Goal: Task Accomplishment & Management: Use online tool/utility

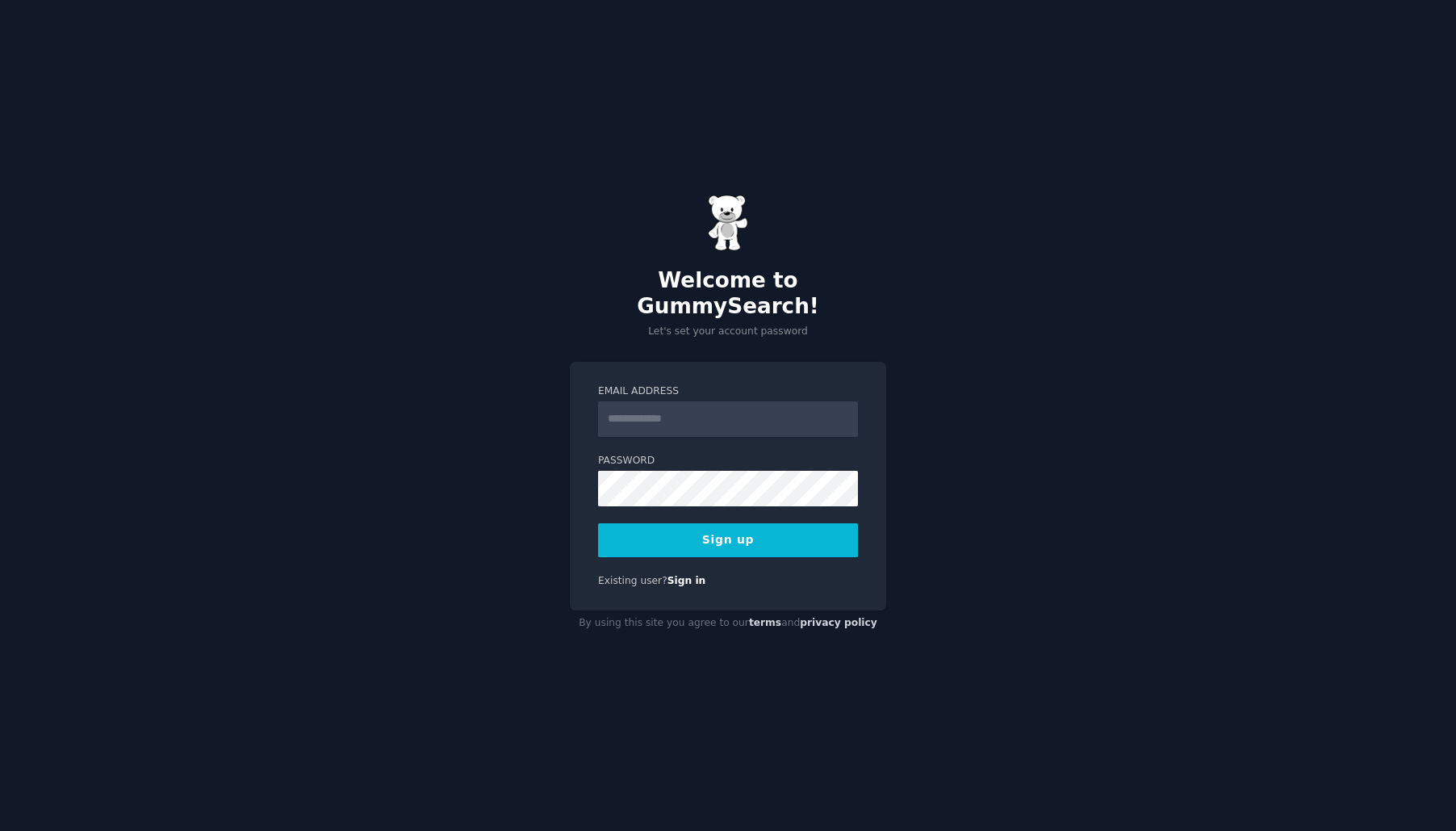
click at [613, 407] on input "Email Address" at bounding box center [728, 419] width 260 height 36
type input "**********"
click at [712, 524] on button "Sign up" at bounding box center [728, 540] width 260 height 34
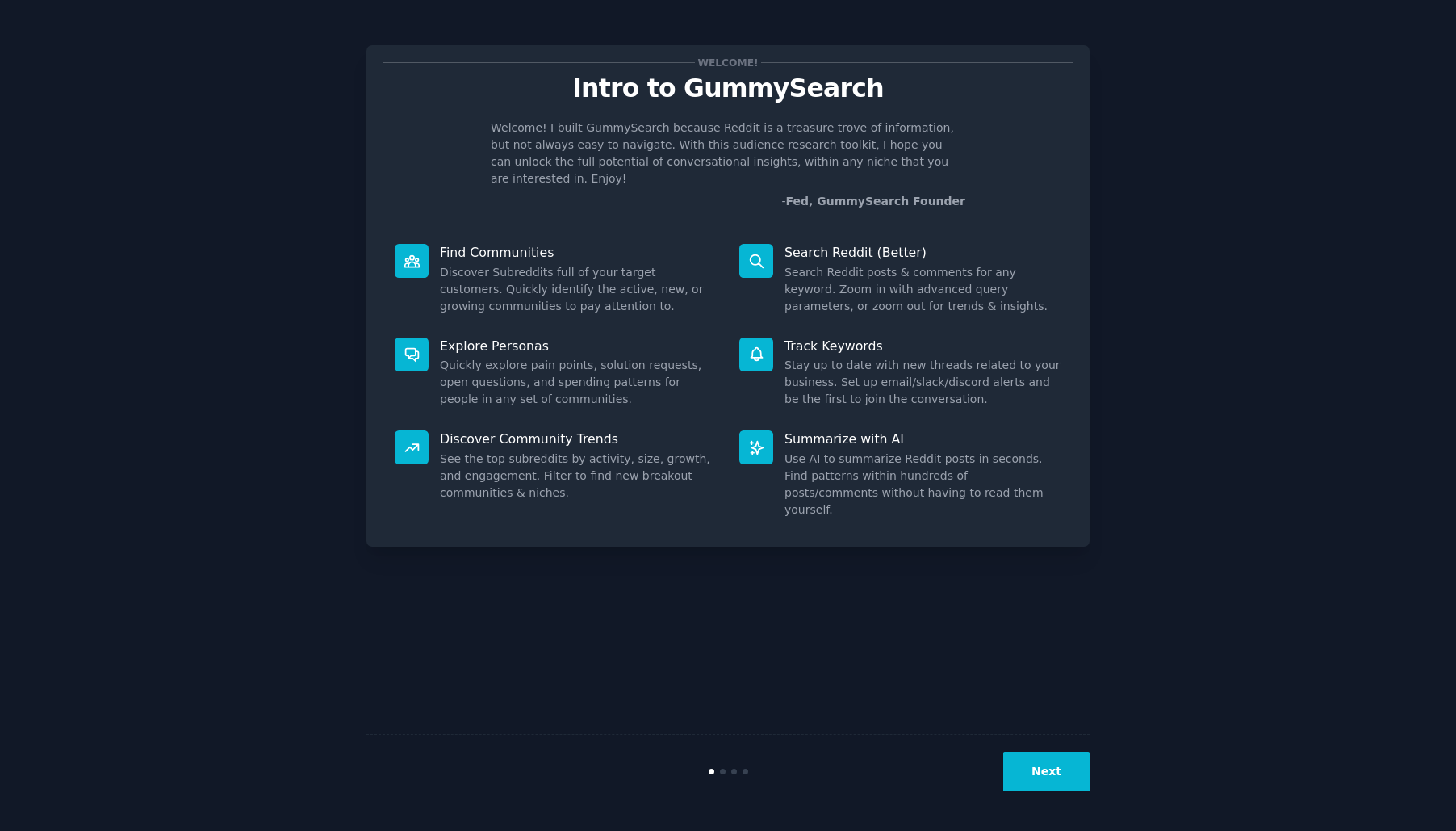
click at [1041, 781] on button "Next" at bounding box center [1047, 771] width 86 height 40
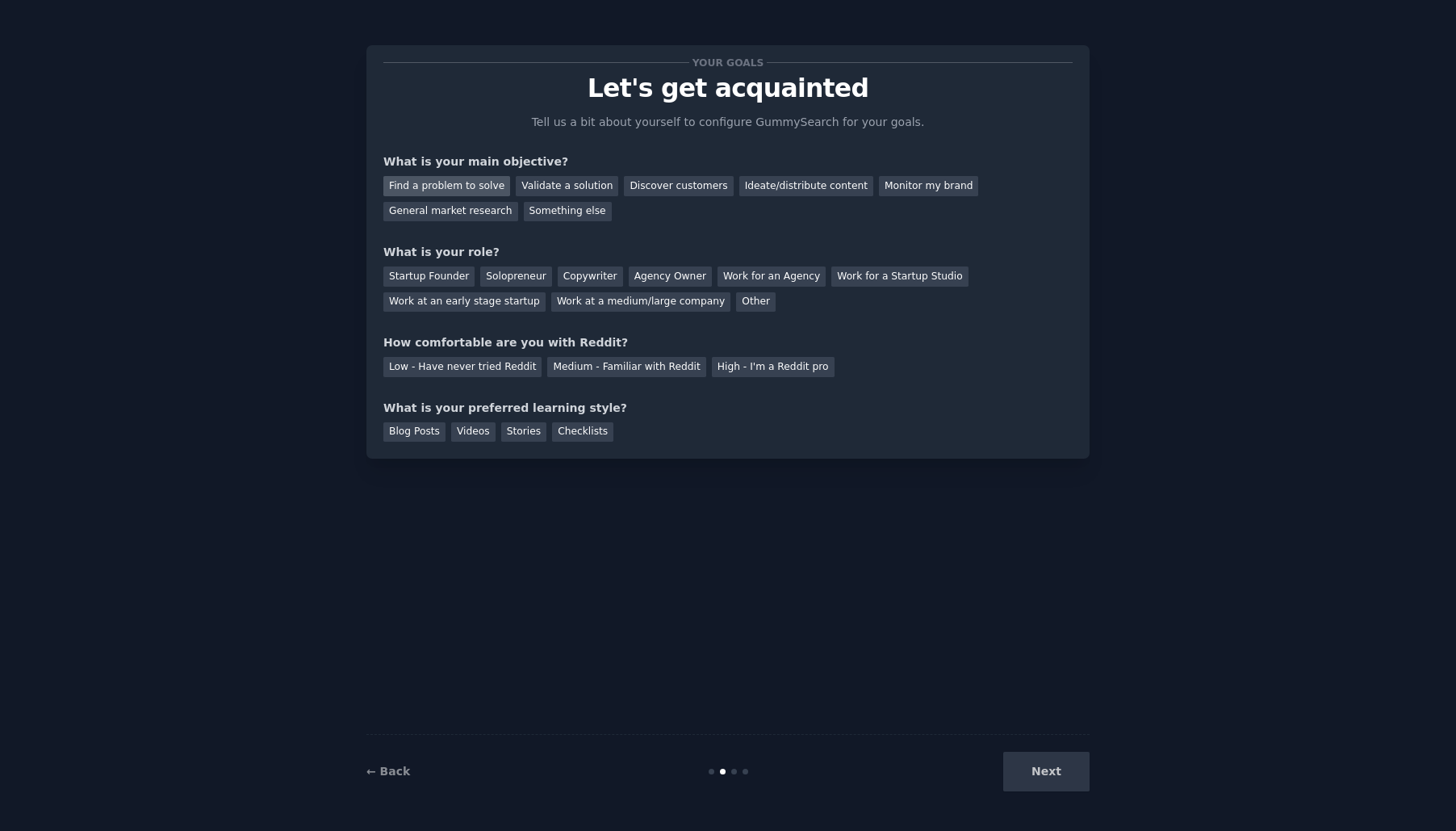
click at [441, 190] on div "Find a problem to solve" at bounding box center [447, 186] width 127 height 20
click at [641, 190] on div "Discover customers" at bounding box center [679, 186] width 109 height 20
click at [601, 304] on div "Work at a medium/large company" at bounding box center [641, 303] width 179 height 20
click at [645, 367] on div "Medium - Familiar with Reddit" at bounding box center [626, 367] width 158 height 20
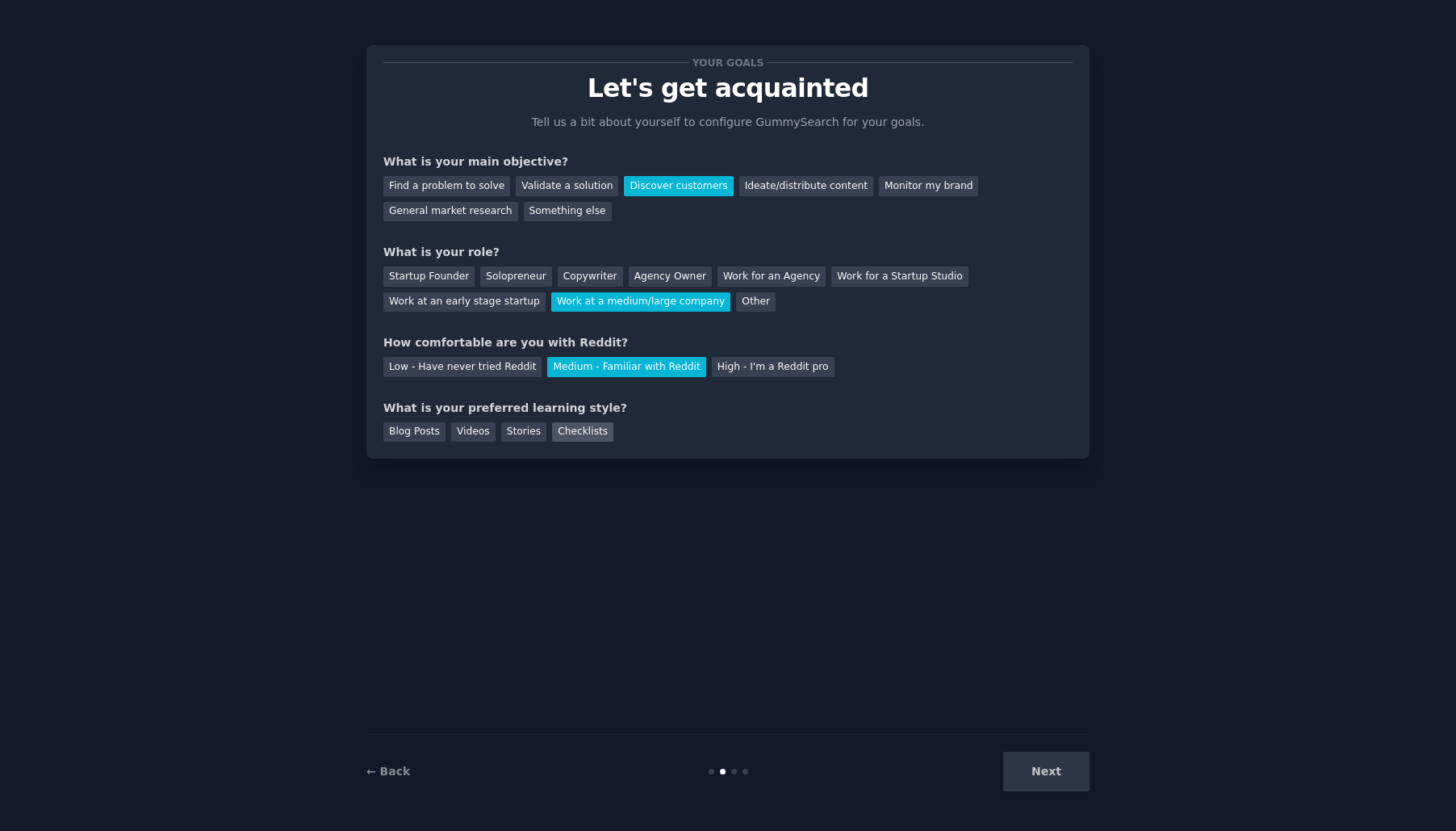
click at [590, 432] on div "Checklists" at bounding box center [582, 433] width 62 height 20
click at [1040, 758] on button "Next" at bounding box center [1047, 771] width 86 height 40
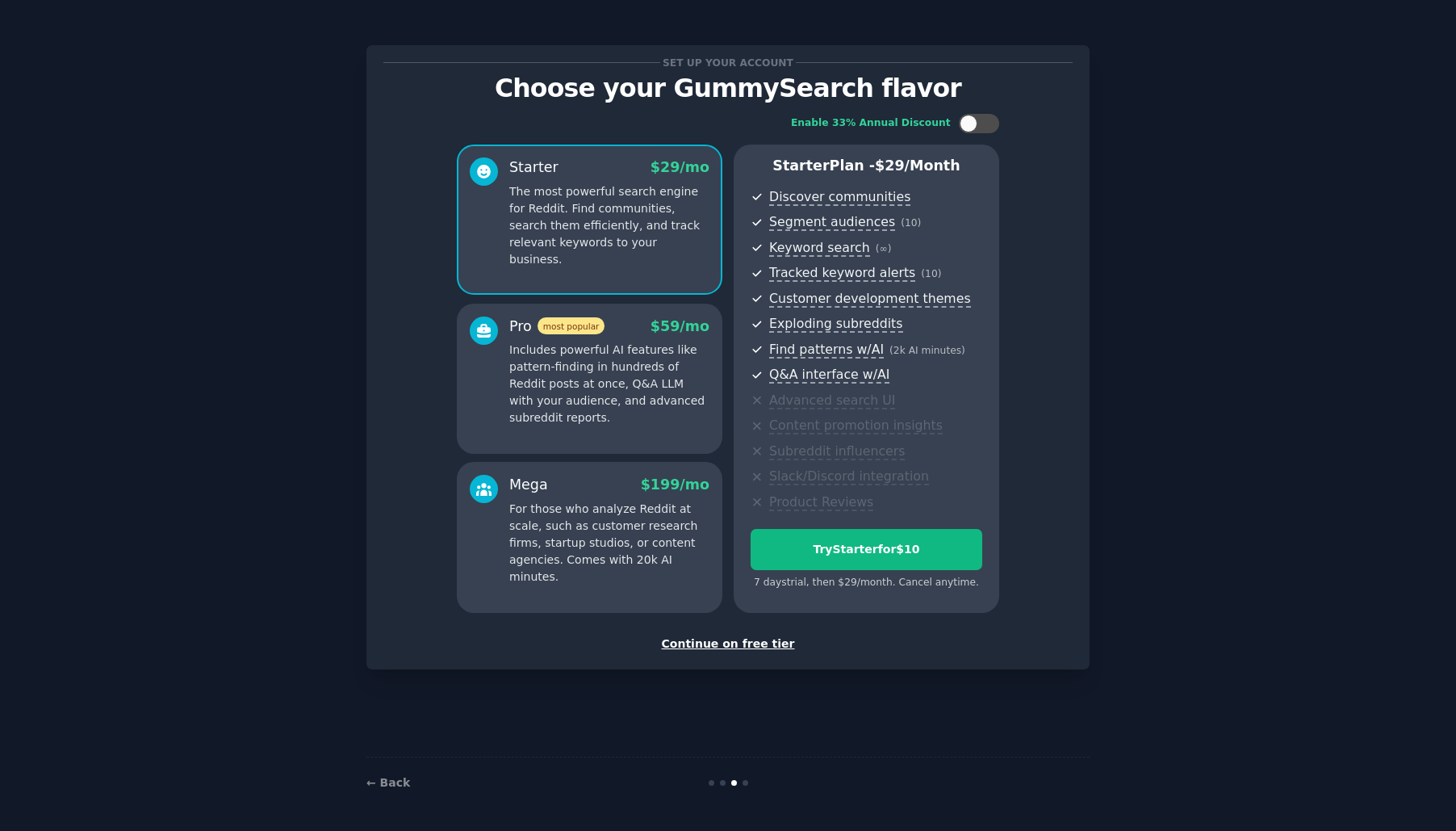
click at [718, 644] on div "Continue on free tier" at bounding box center [728, 644] width 690 height 17
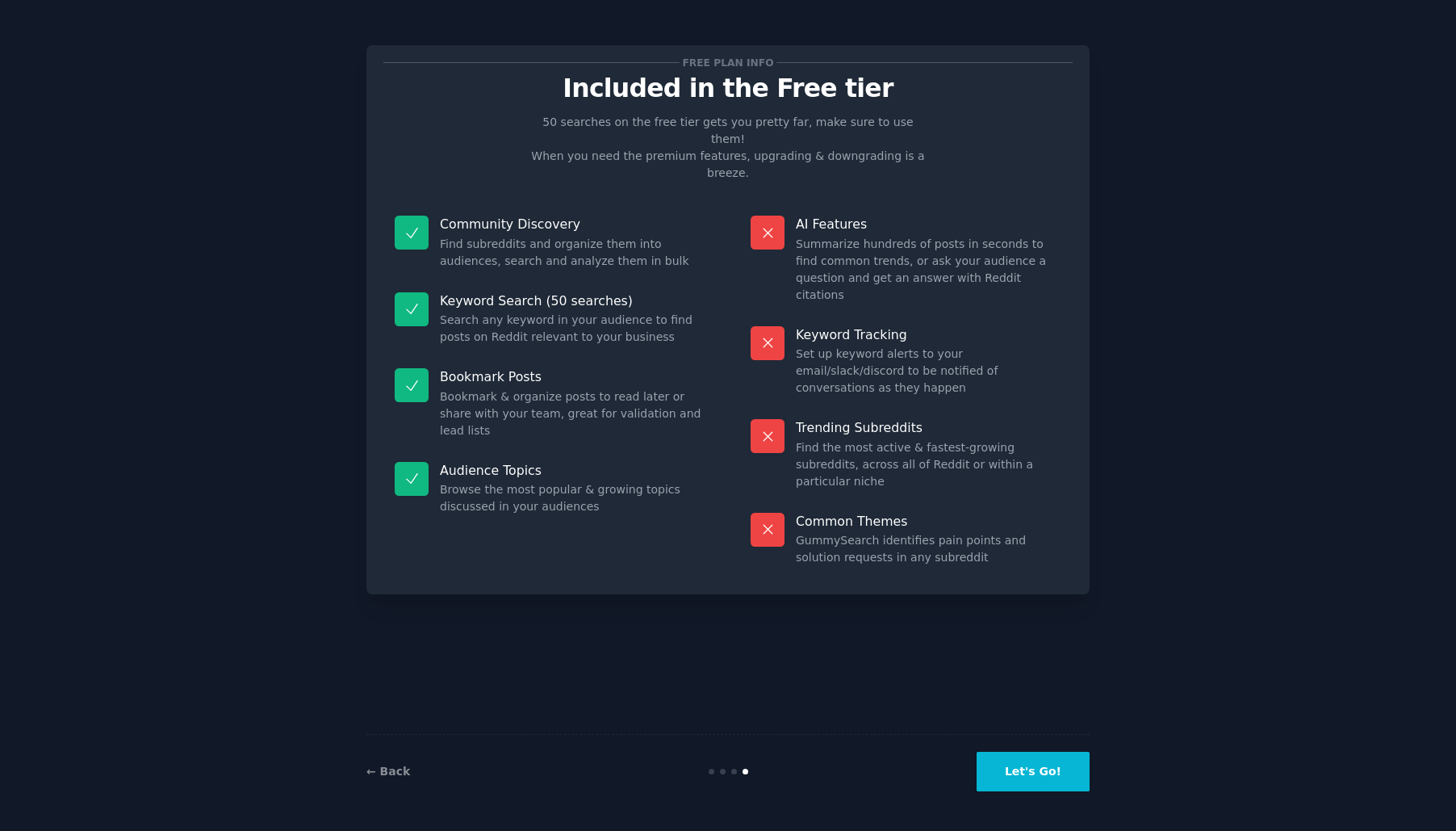
click at [1018, 779] on button "Let's Go!" at bounding box center [1033, 771] width 113 height 40
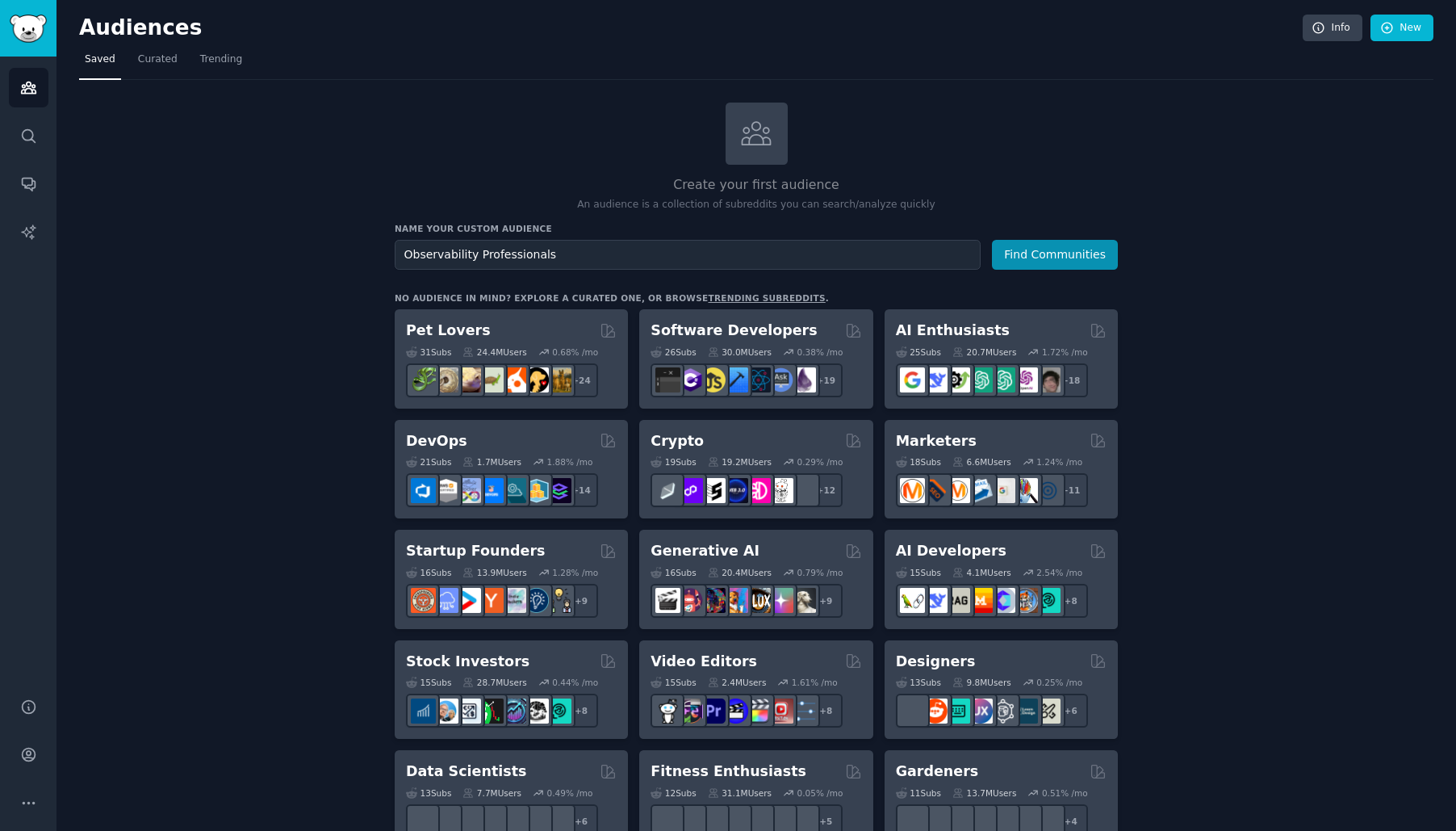
type input "Observability Professionals"
click at [992, 240] on button "Find Communities" at bounding box center [1055, 255] width 126 height 29
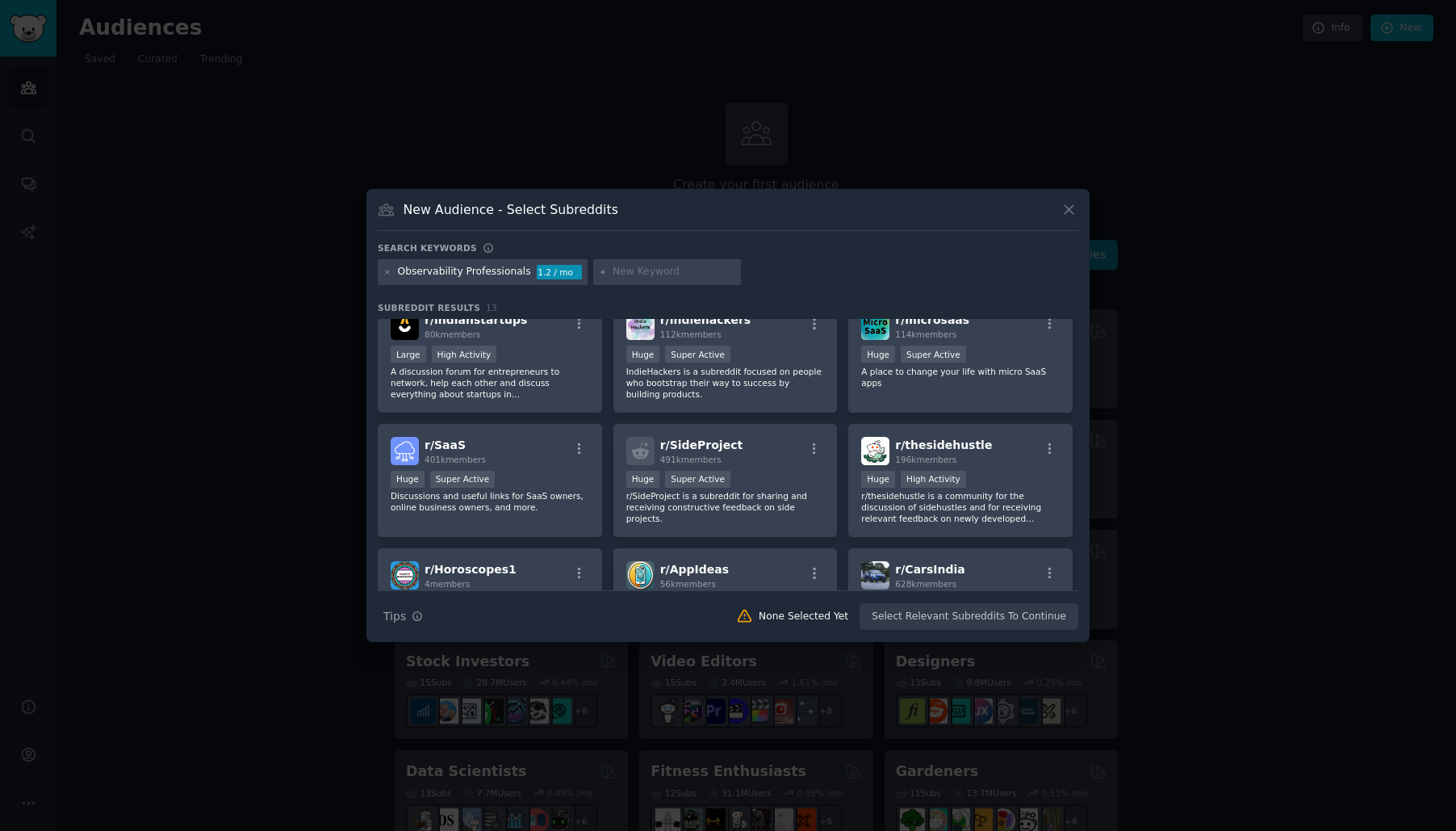
scroll to position [146, 0]
click at [551, 478] on div ">= 95th percentile for submissions / day Huge Super Active" at bounding box center [490, 479] width 199 height 20
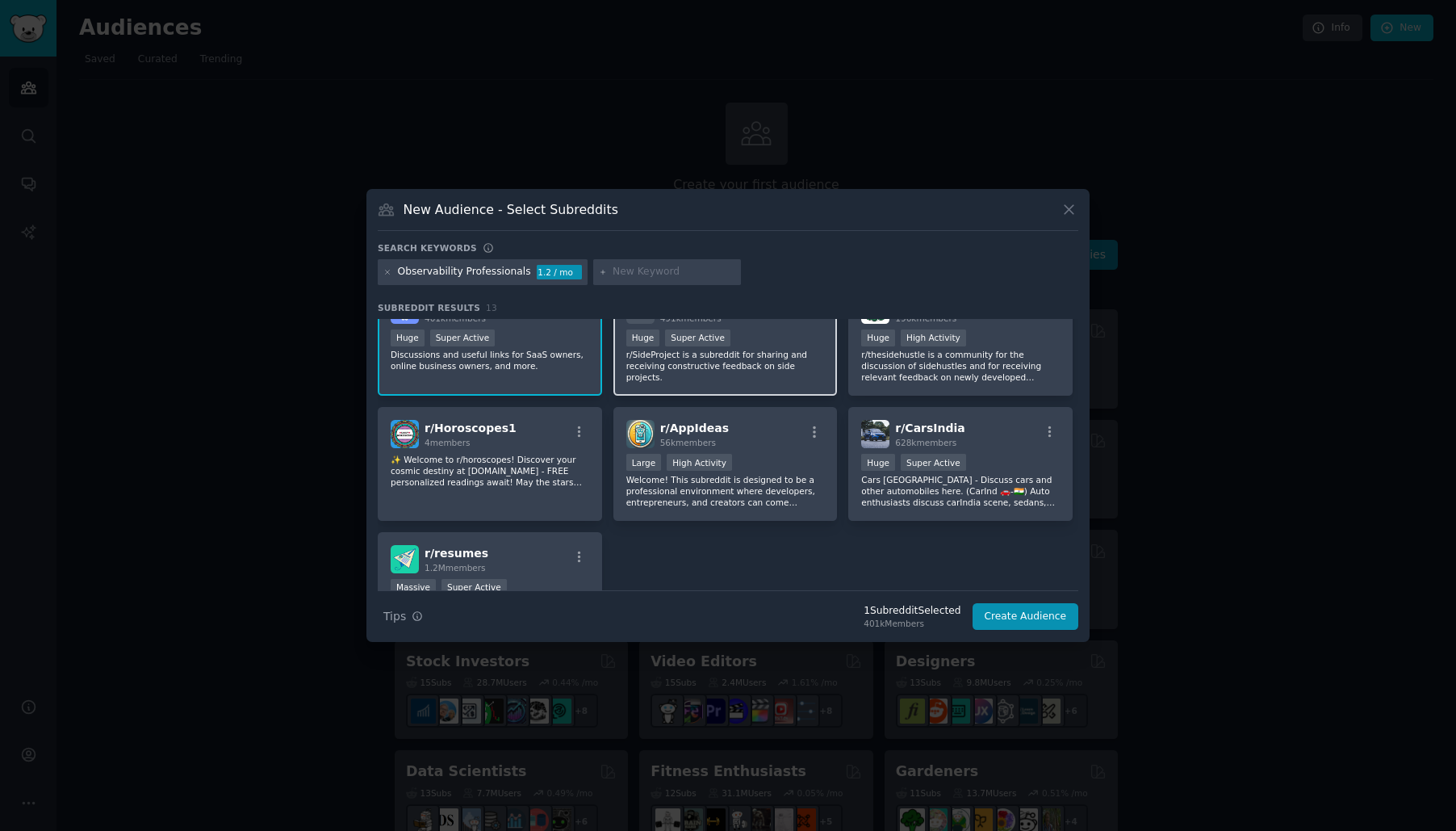
scroll to position [387, 0]
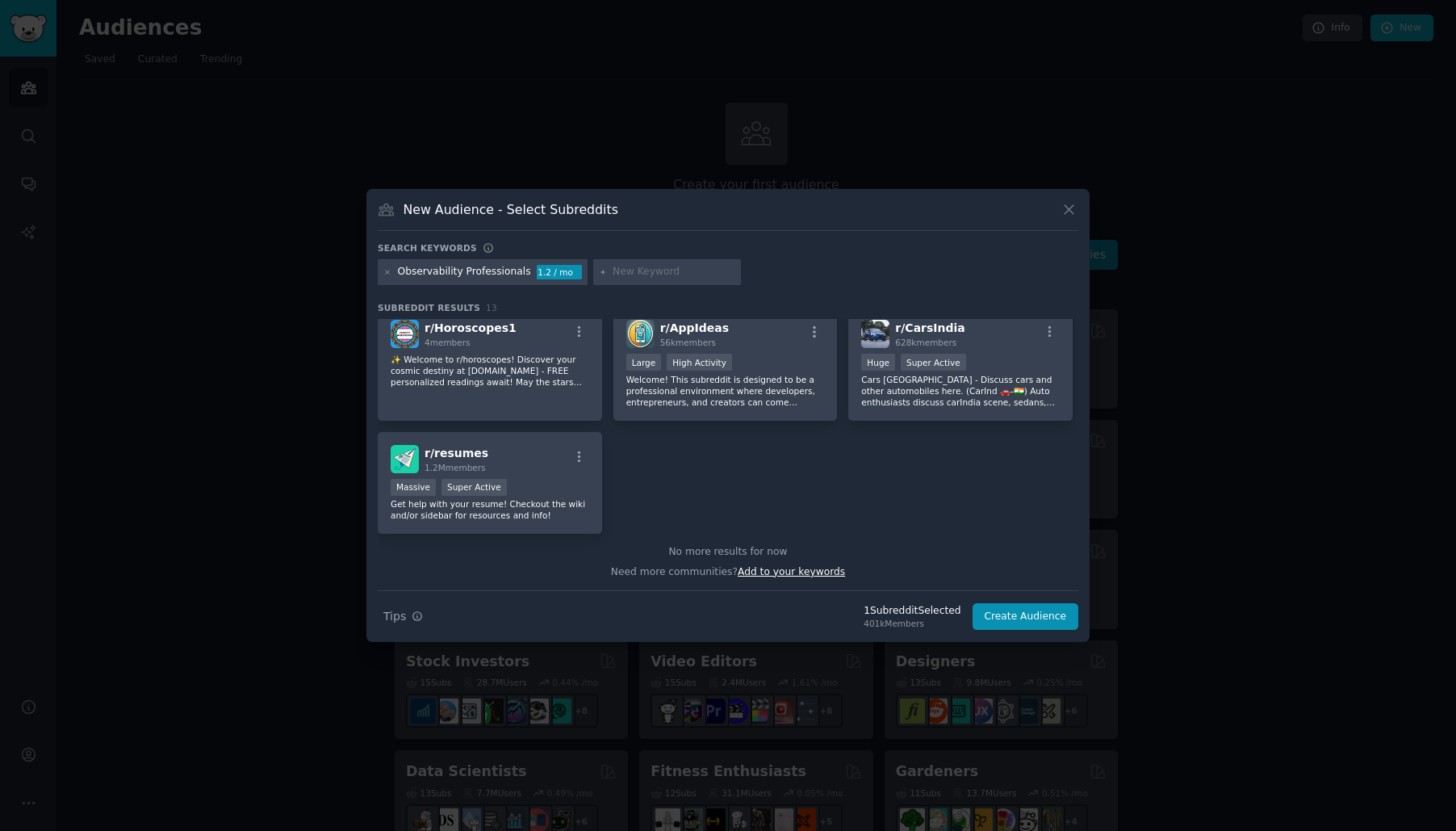
click at [751, 577] on span "Add to your keywords" at bounding box center [791, 571] width 108 height 11
click at [776, 574] on span "Add to your keywords" at bounding box center [791, 571] width 108 height 11
type input "DevOps"
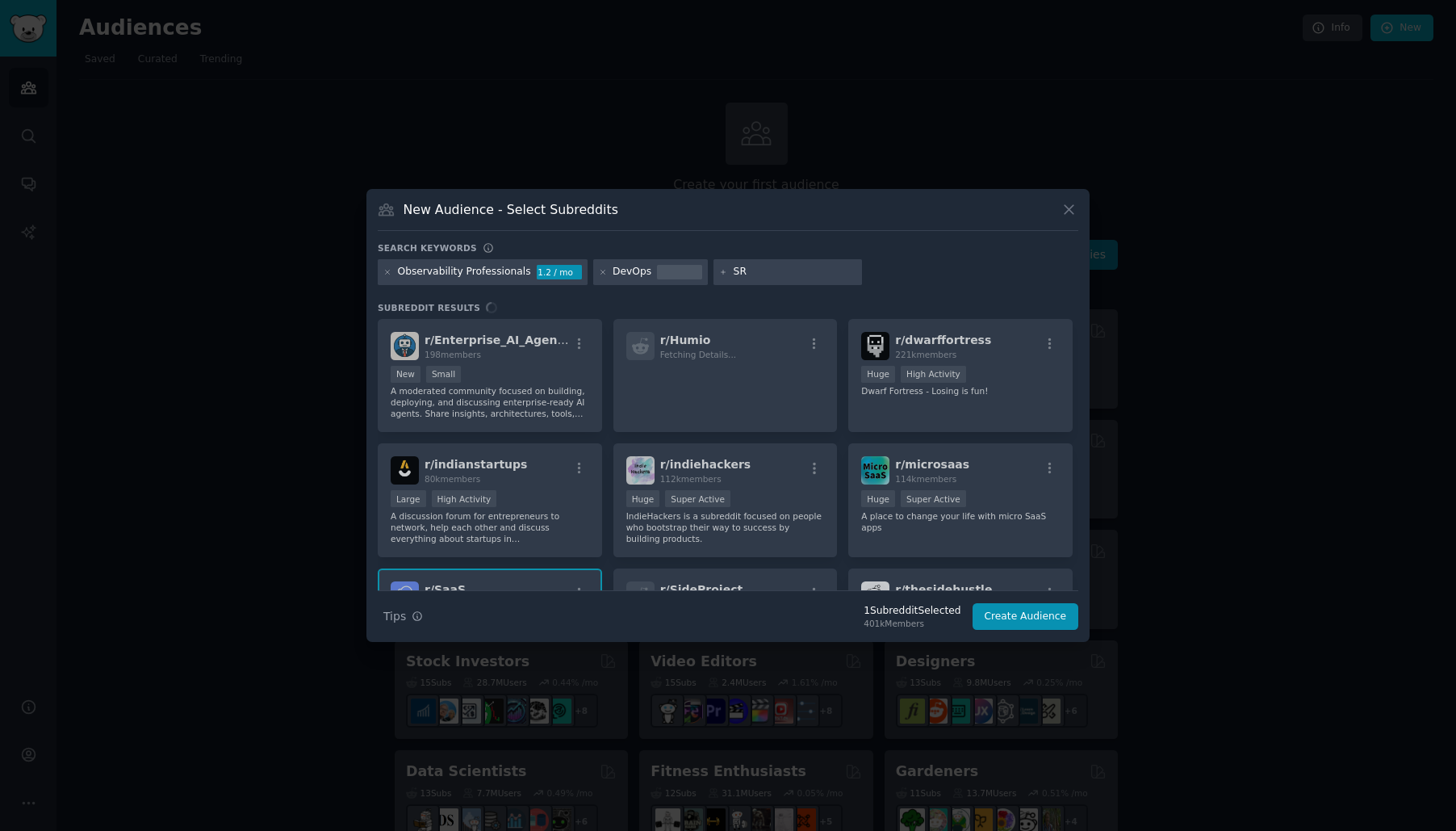
type input "SRE"
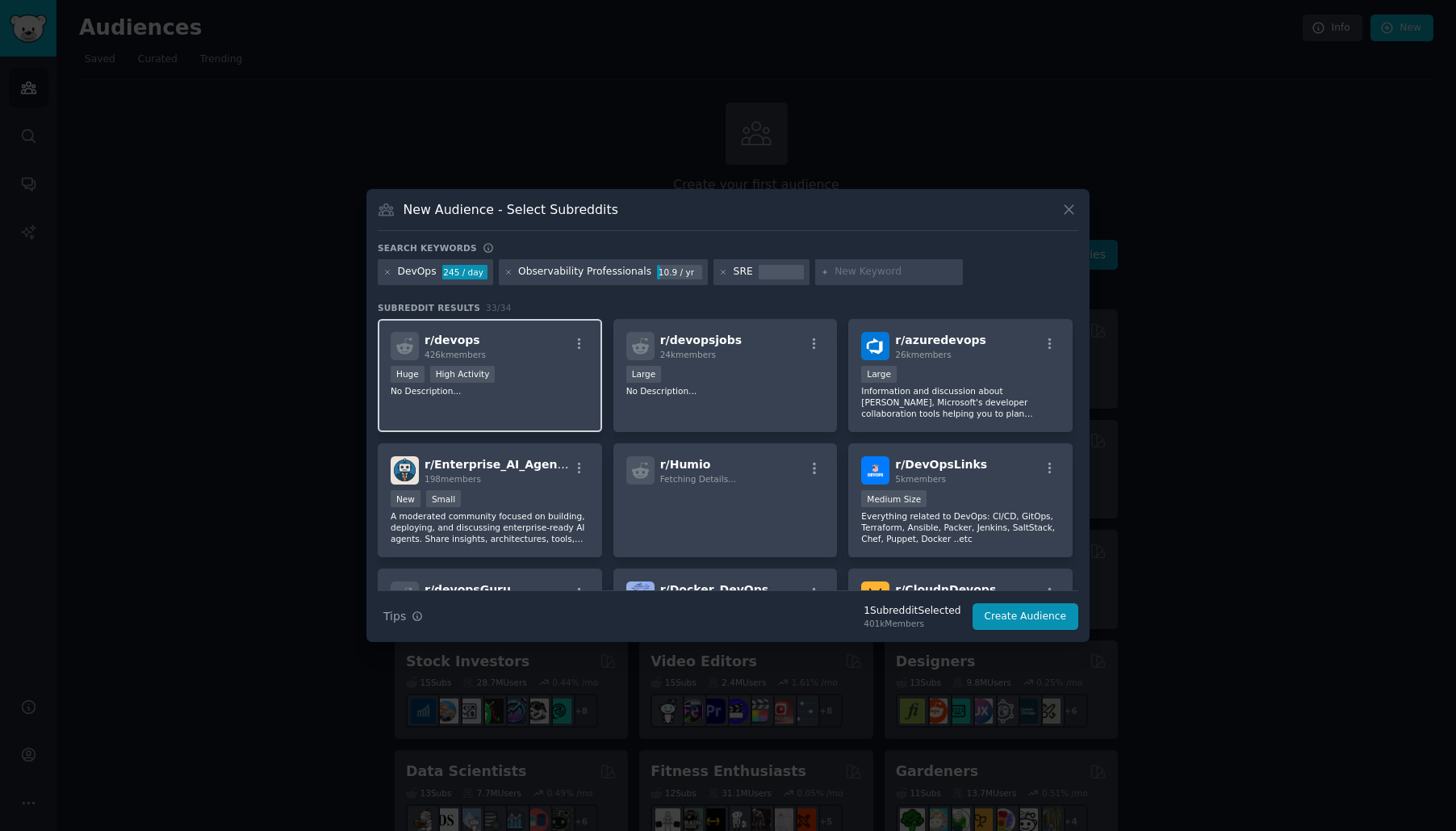
click at [533, 407] on div "r/ devops 426k members >= 80th percentile for submissions / day Huge High Activ…" at bounding box center [490, 376] width 224 height 114
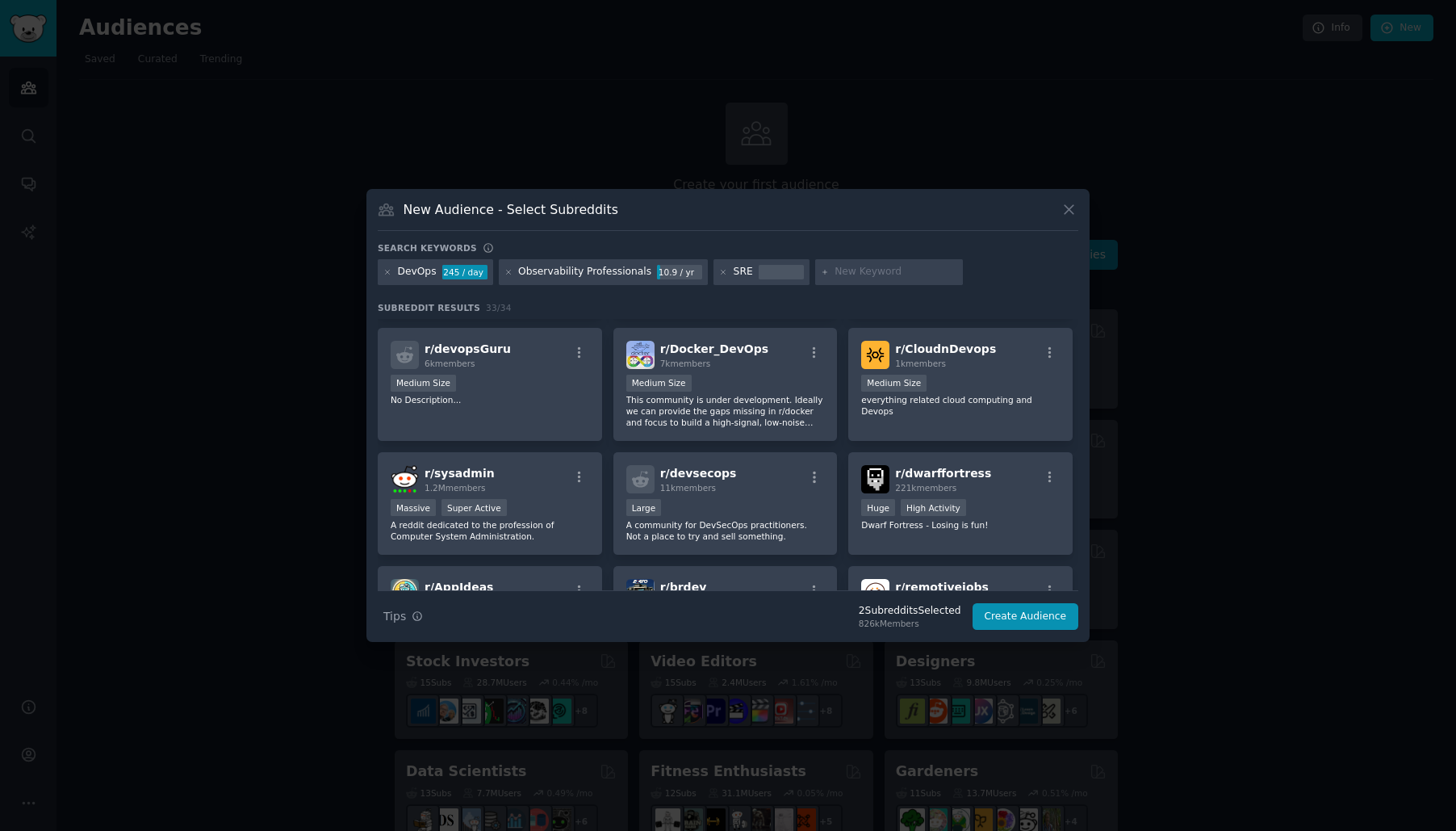
scroll to position [277, 0]
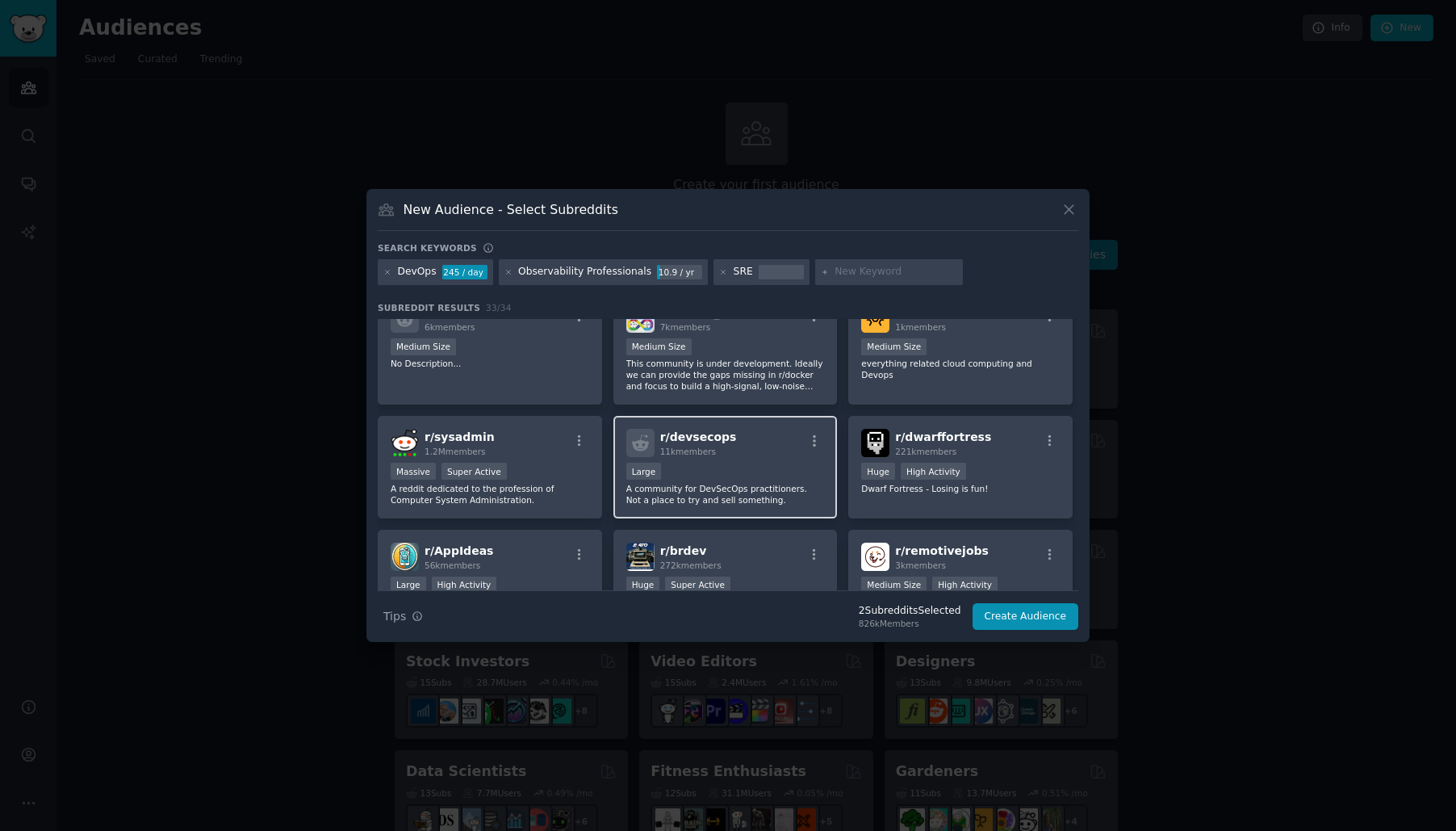
click at [714, 472] on div "10,000 - 100,000 members Large" at bounding box center [726, 473] width 199 height 20
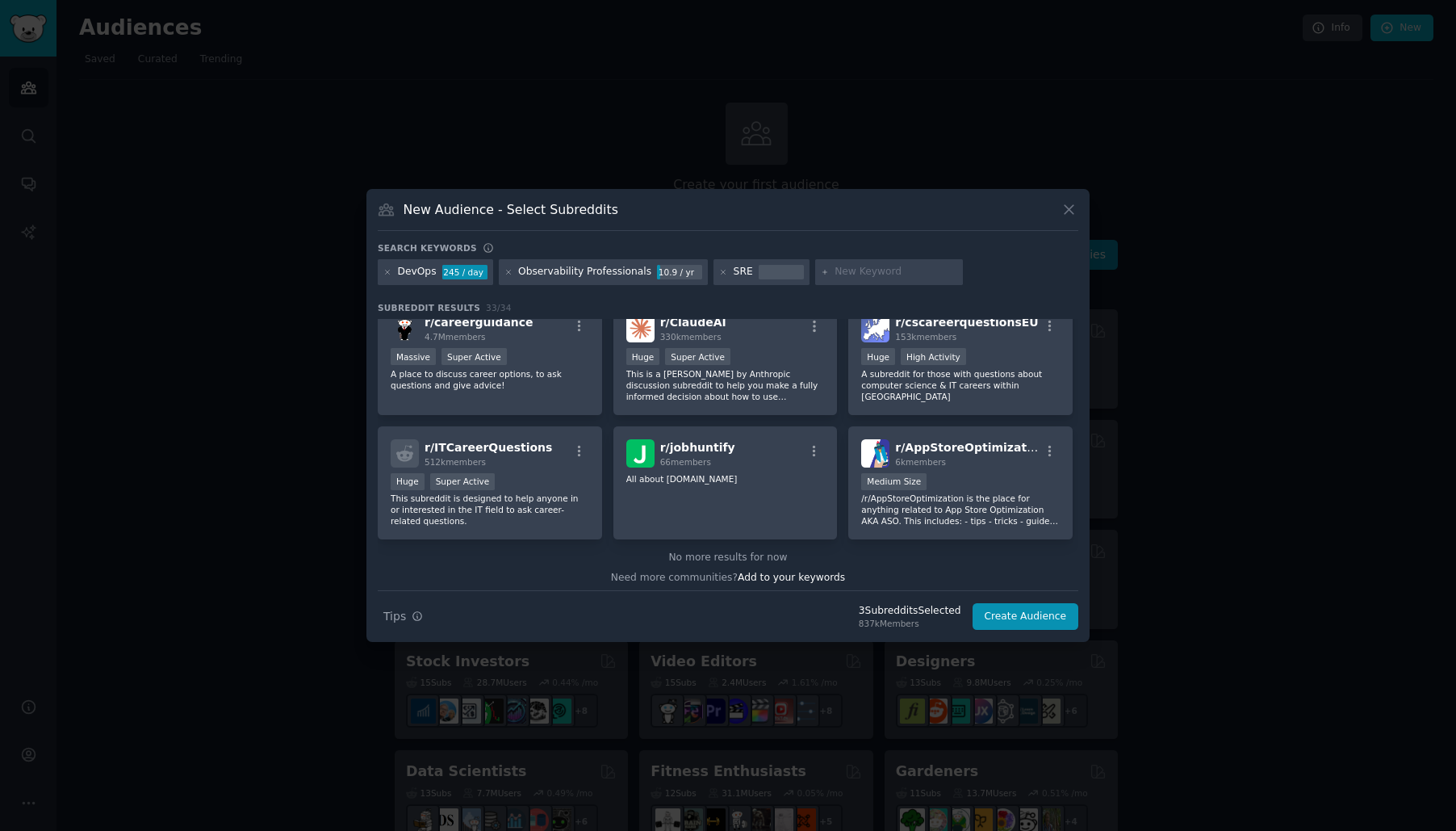
scroll to position [1124, 0]
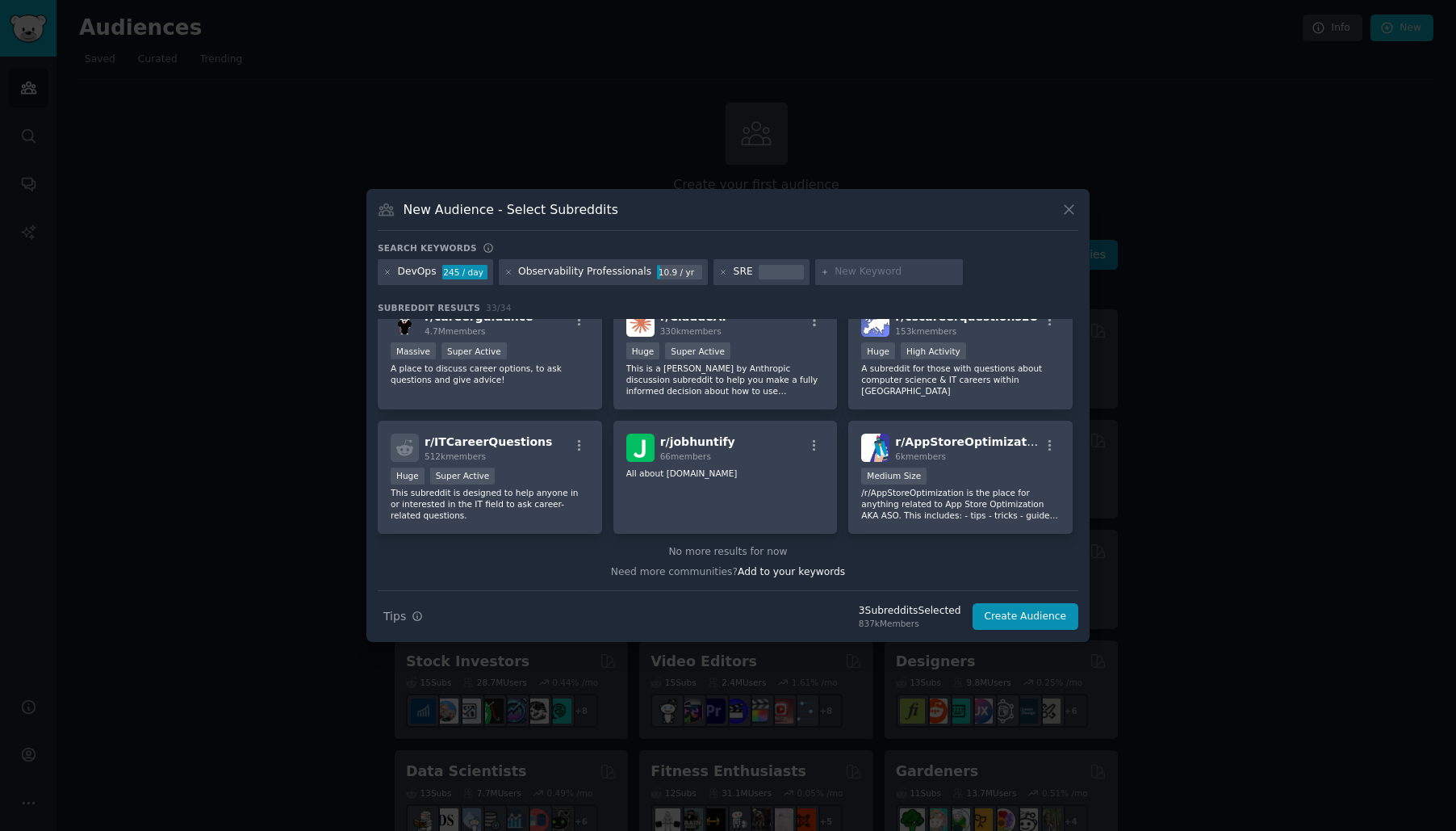
click at [747, 283] on div "SRE" at bounding box center [762, 272] width 96 height 26
click at [743, 273] on div "SRE" at bounding box center [762, 272] width 96 height 26
click at [560, 274] on div "Observability Professionals" at bounding box center [585, 272] width 133 height 15
click at [415, 617] on icon "button" at bounding box center [418, 617] width 11 height 11
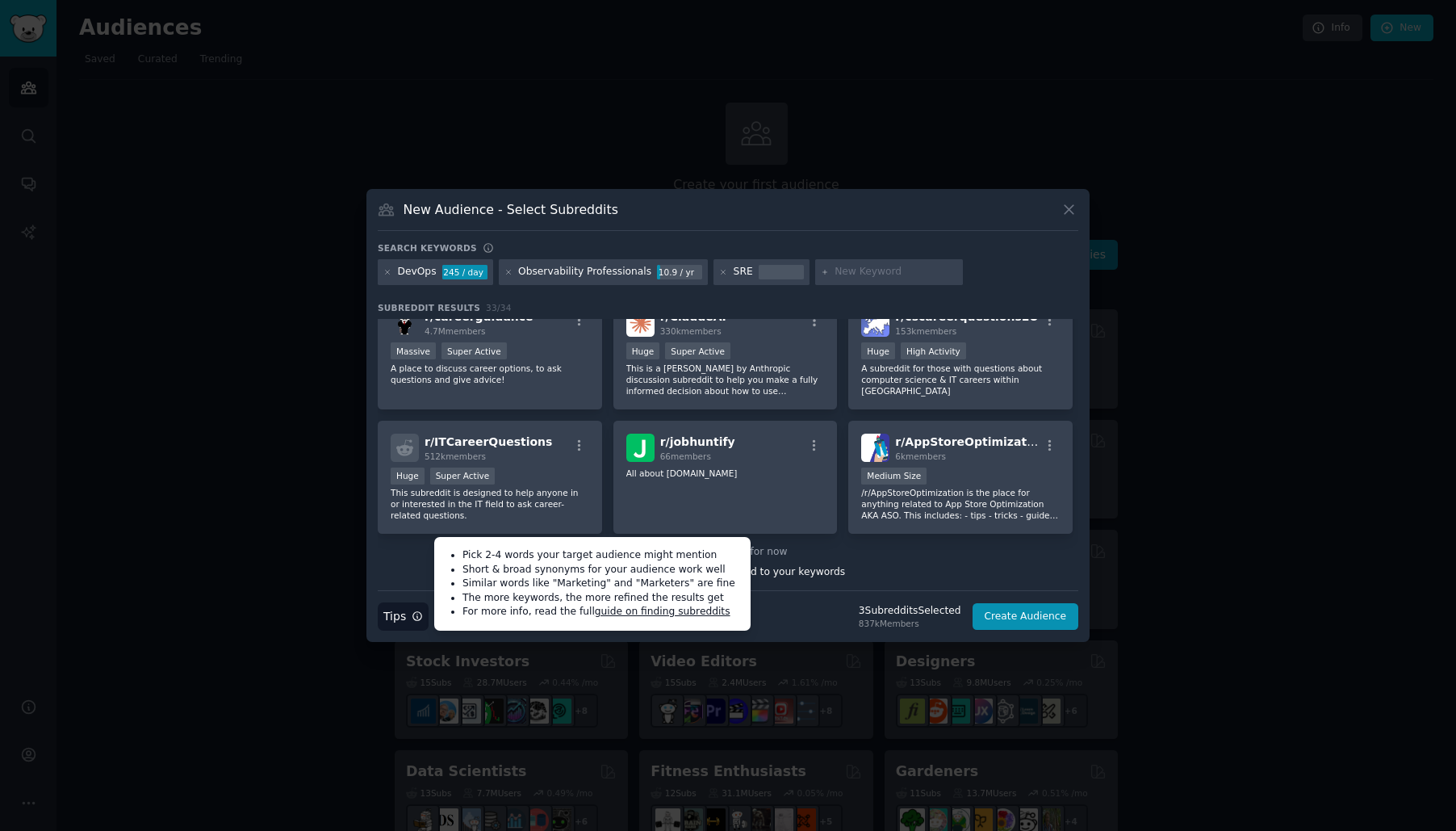
click at [415, 617] on icon "button" at bounding box center [418, 617] width 11 height 11
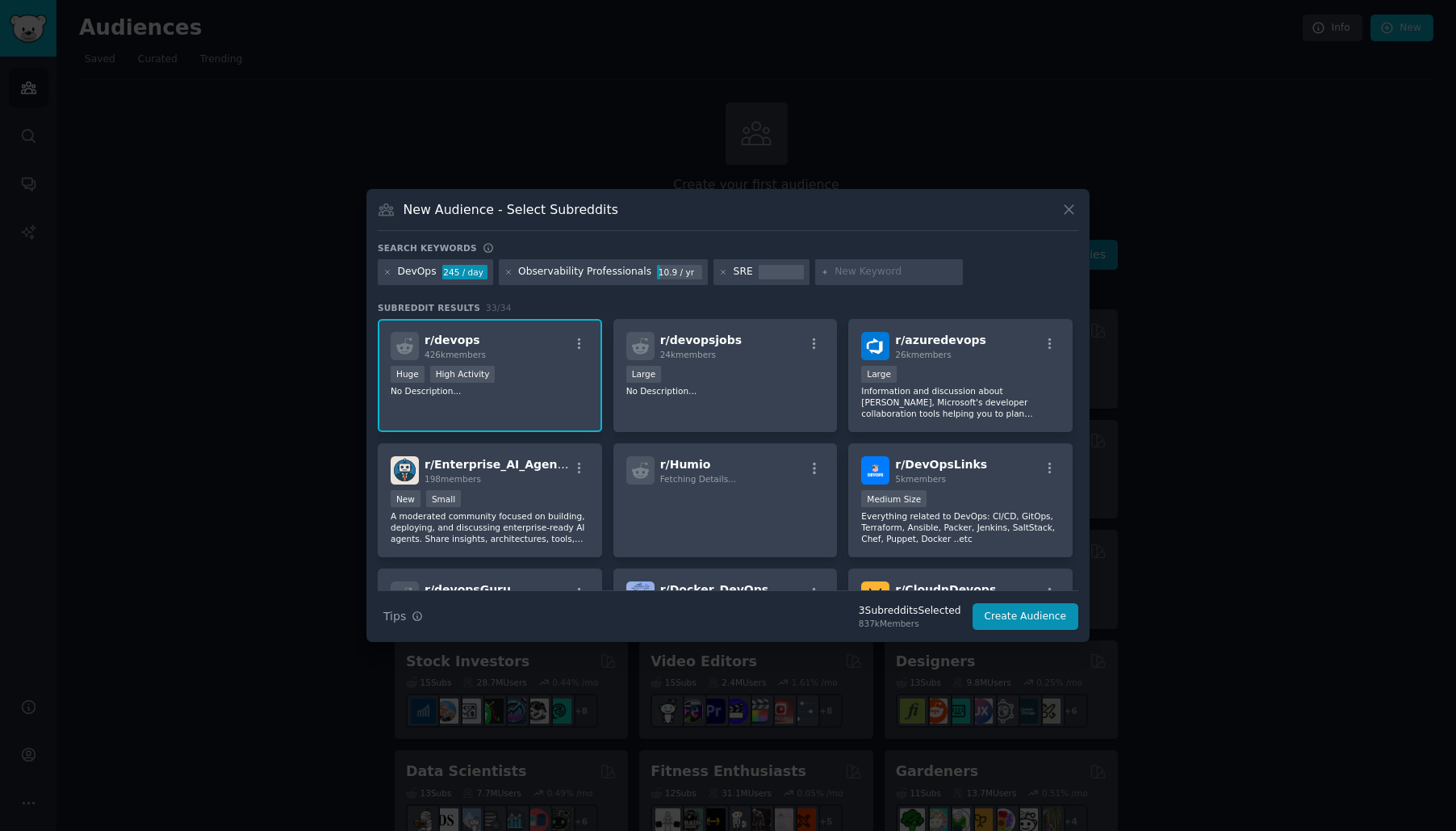
scroll to position [138, 0]
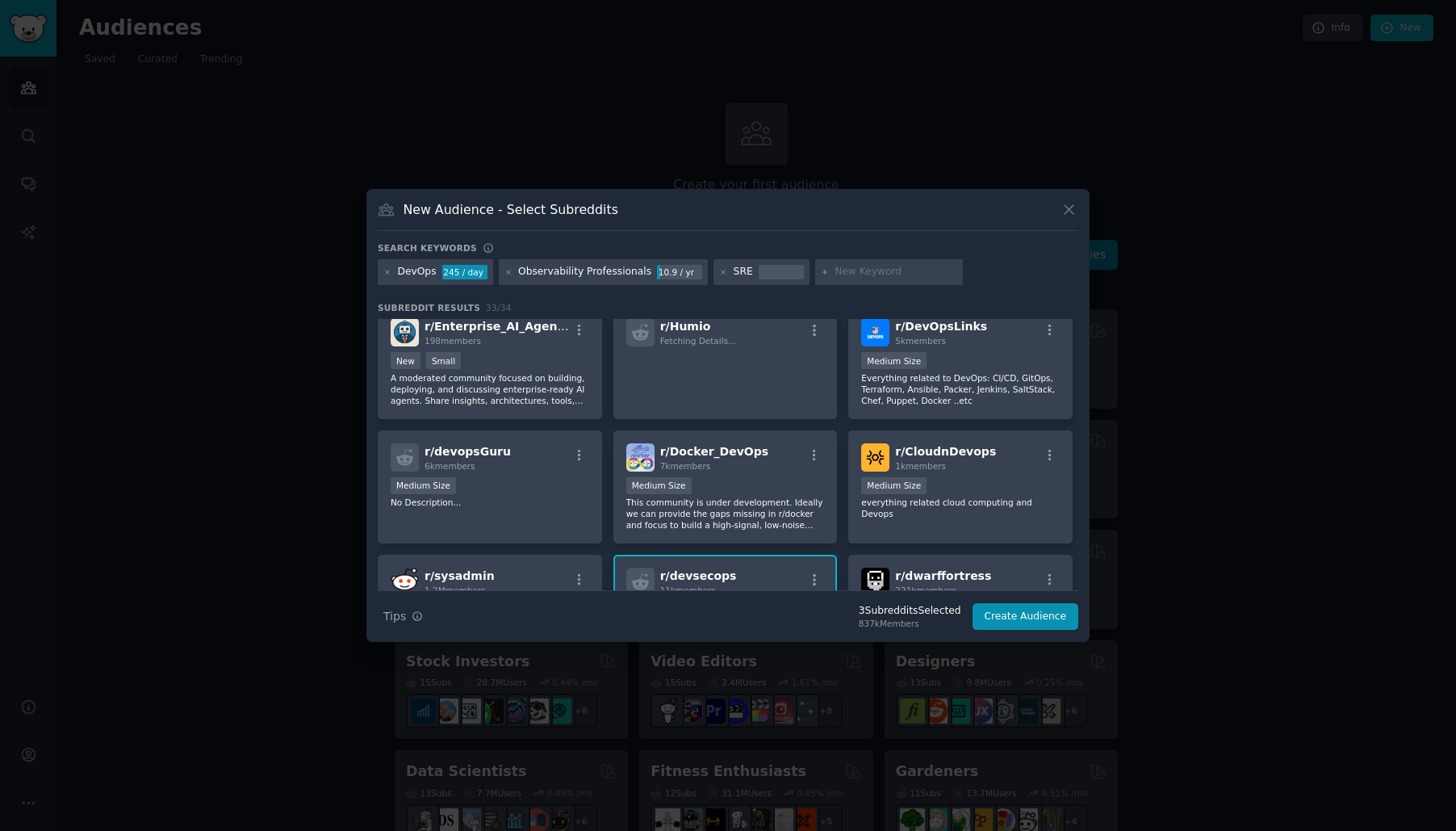
click at [835, 274] on input "text" at bounding box center [896, 272] width 122 height 15
type input "AI"
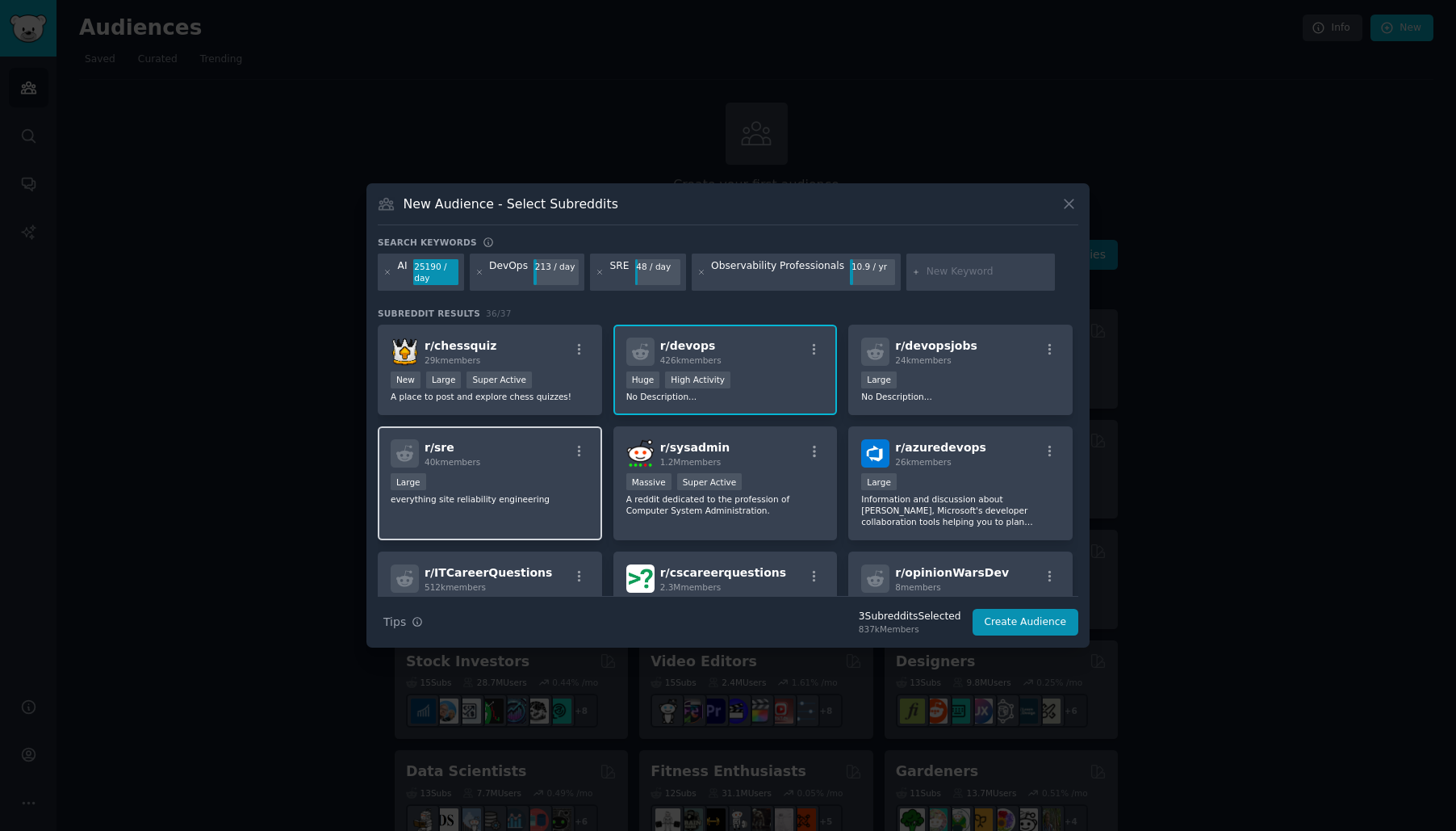
click at [499, 484] on div "Large" at bounding box center [490, 483] width 199 height 20
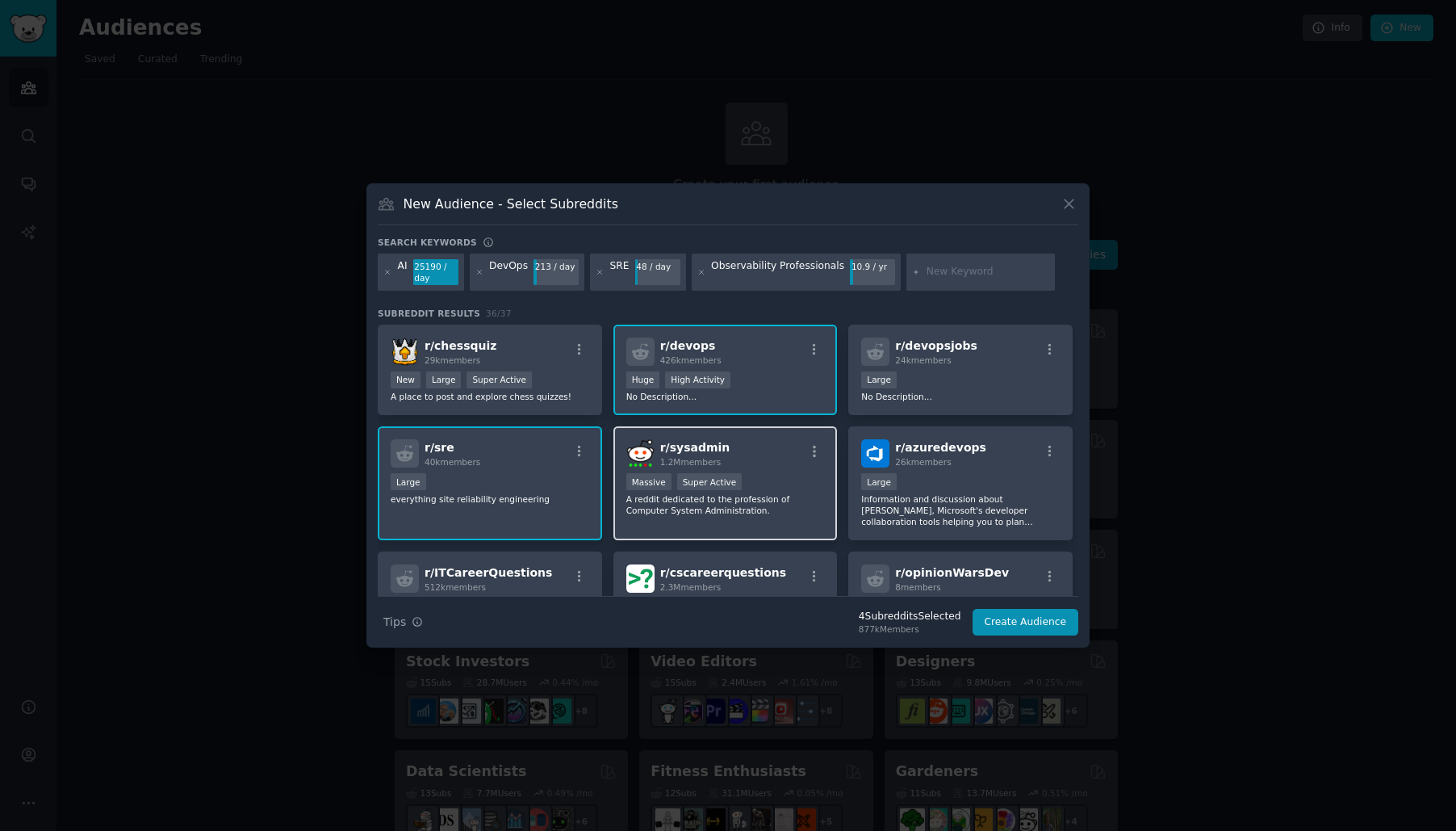
click at [783, 519] on div "r/ sysadmin 1.2M members Massive Super Active A reddit dedicated to the profess…" at bounding box center [726, 483] width 224 height 114
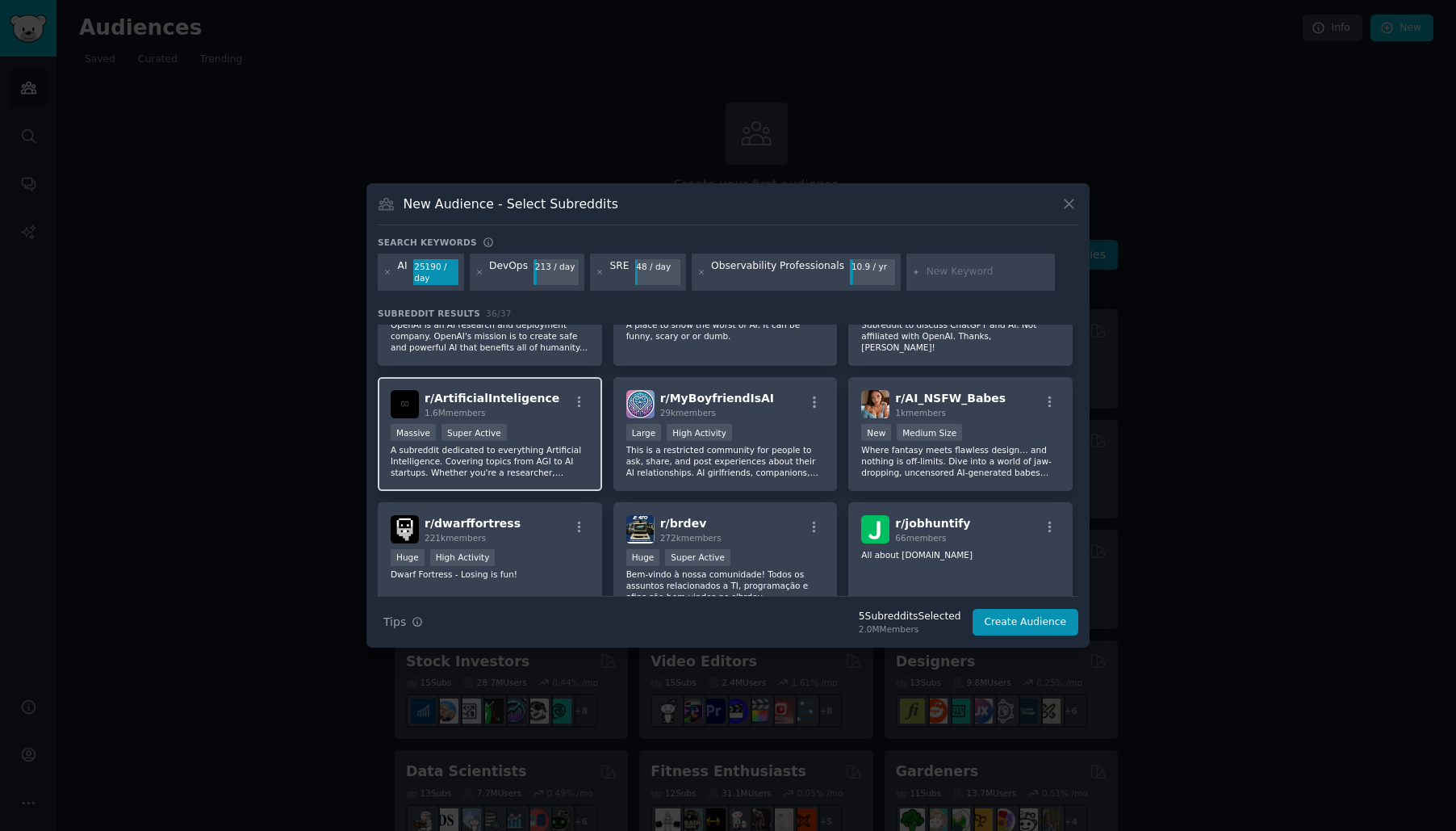
scroll to position [1048, 0]
click at [546, 453] on p "A subreddit dedicated to everything Artificial Intelligence. Covering topics fr…" at bounding box center [490, 460] width 199 height 34
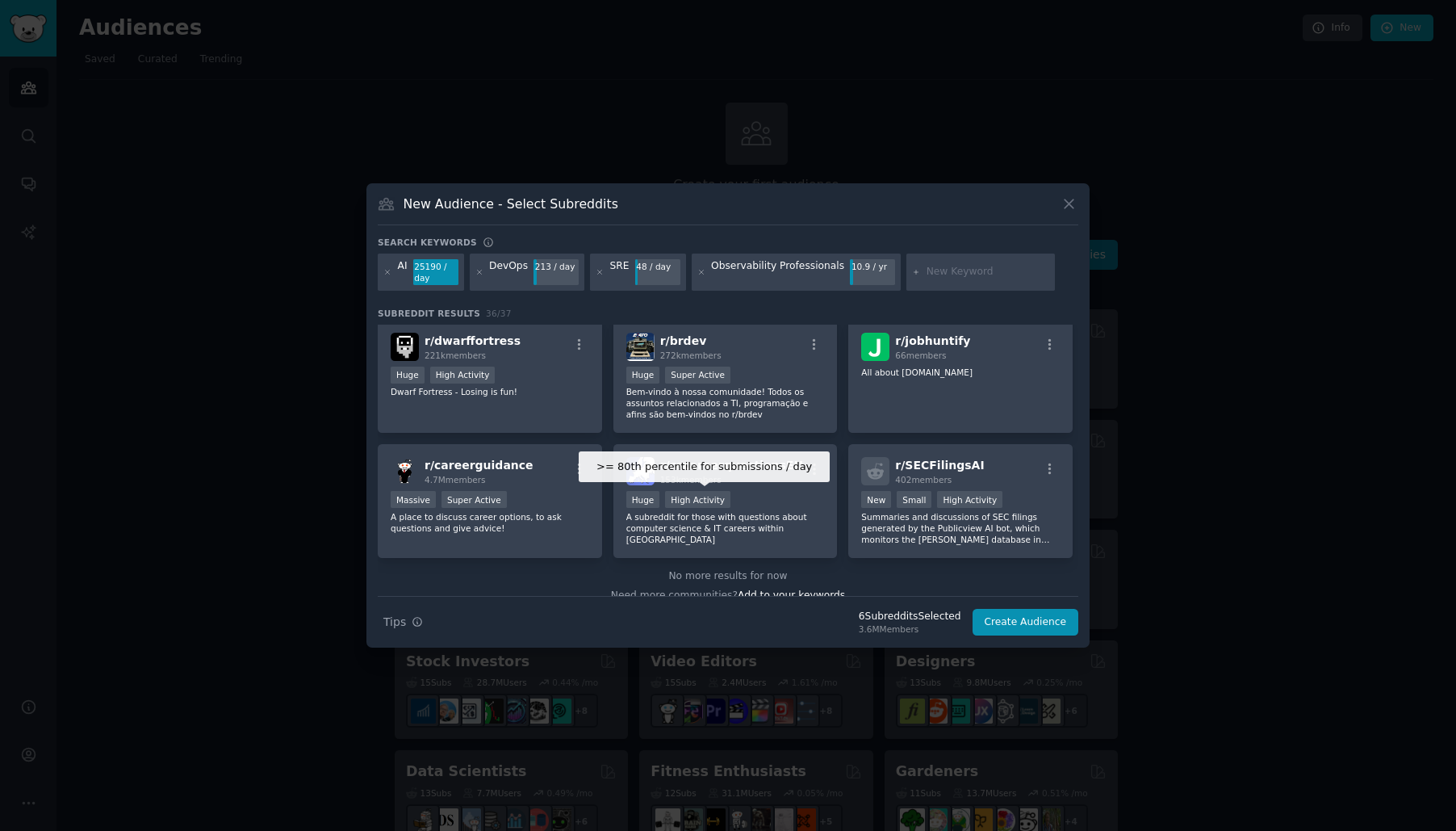
scroll to position [1249, 0]
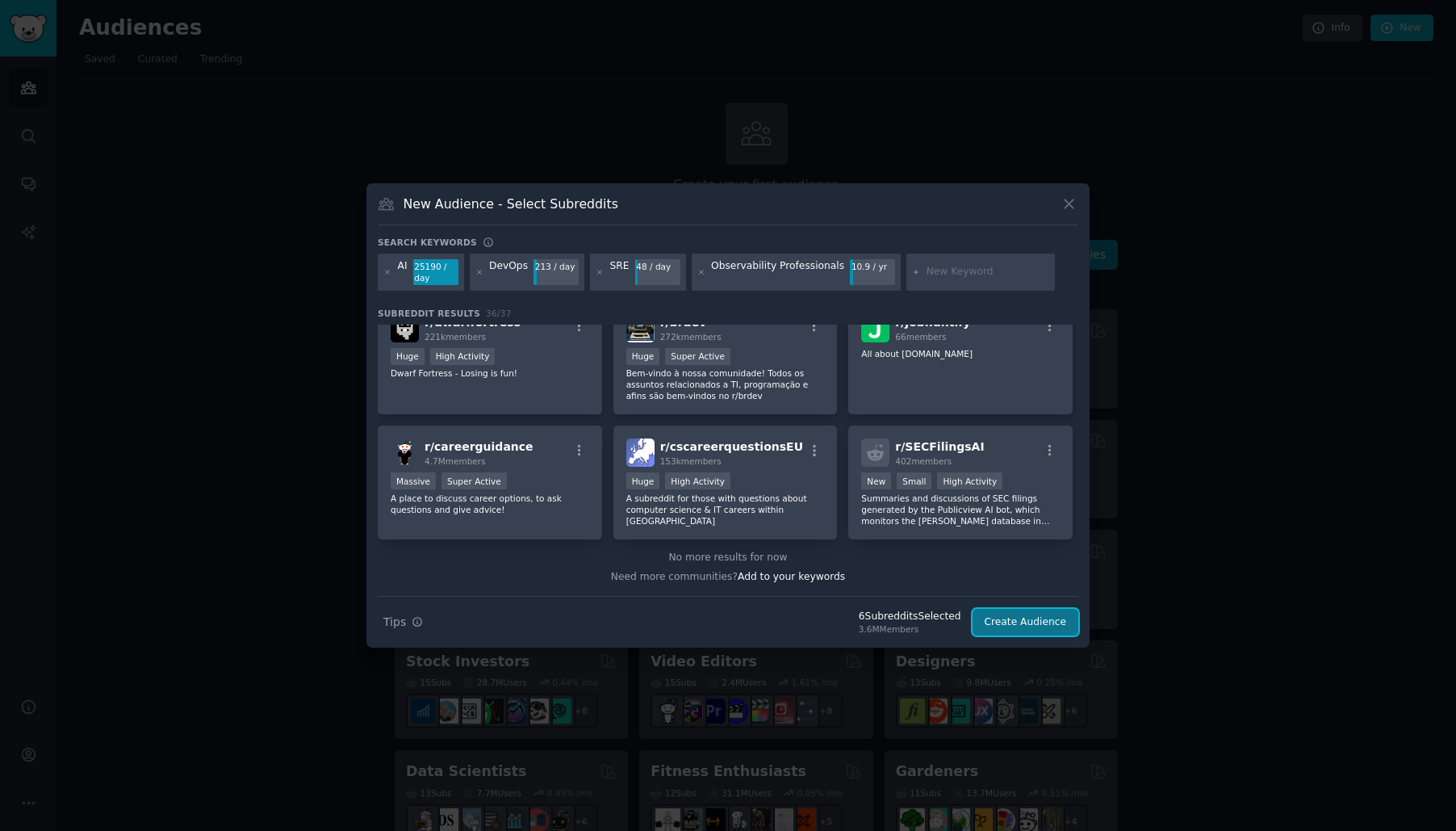
click at [1010, 628] on button "Create Audience" at bounding box center [1026, 623] width 107 height 28
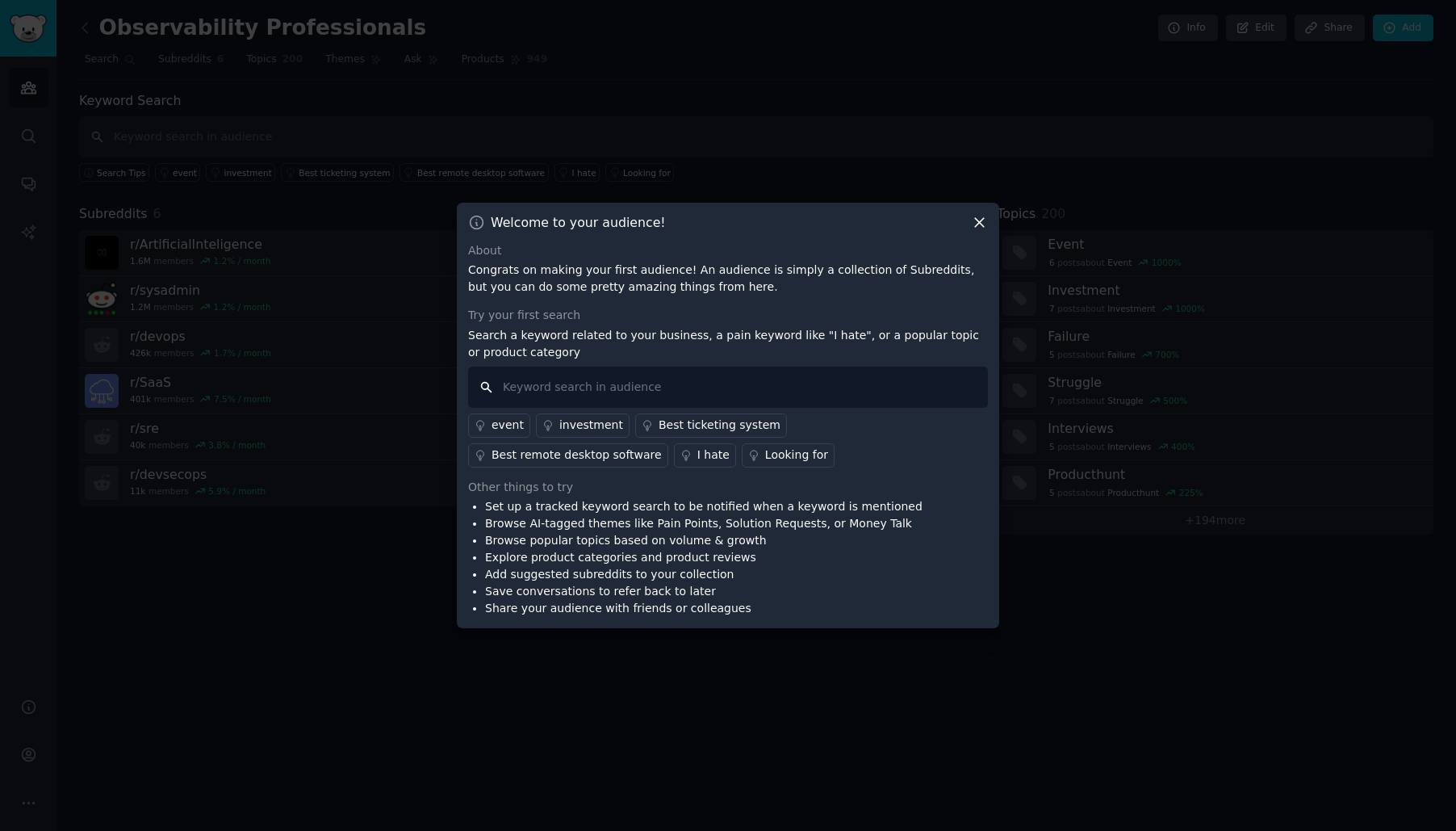
click at [524, 405] on input "text" at bounding box center [728, 387] width 520 height 41
type input "Coralogix"
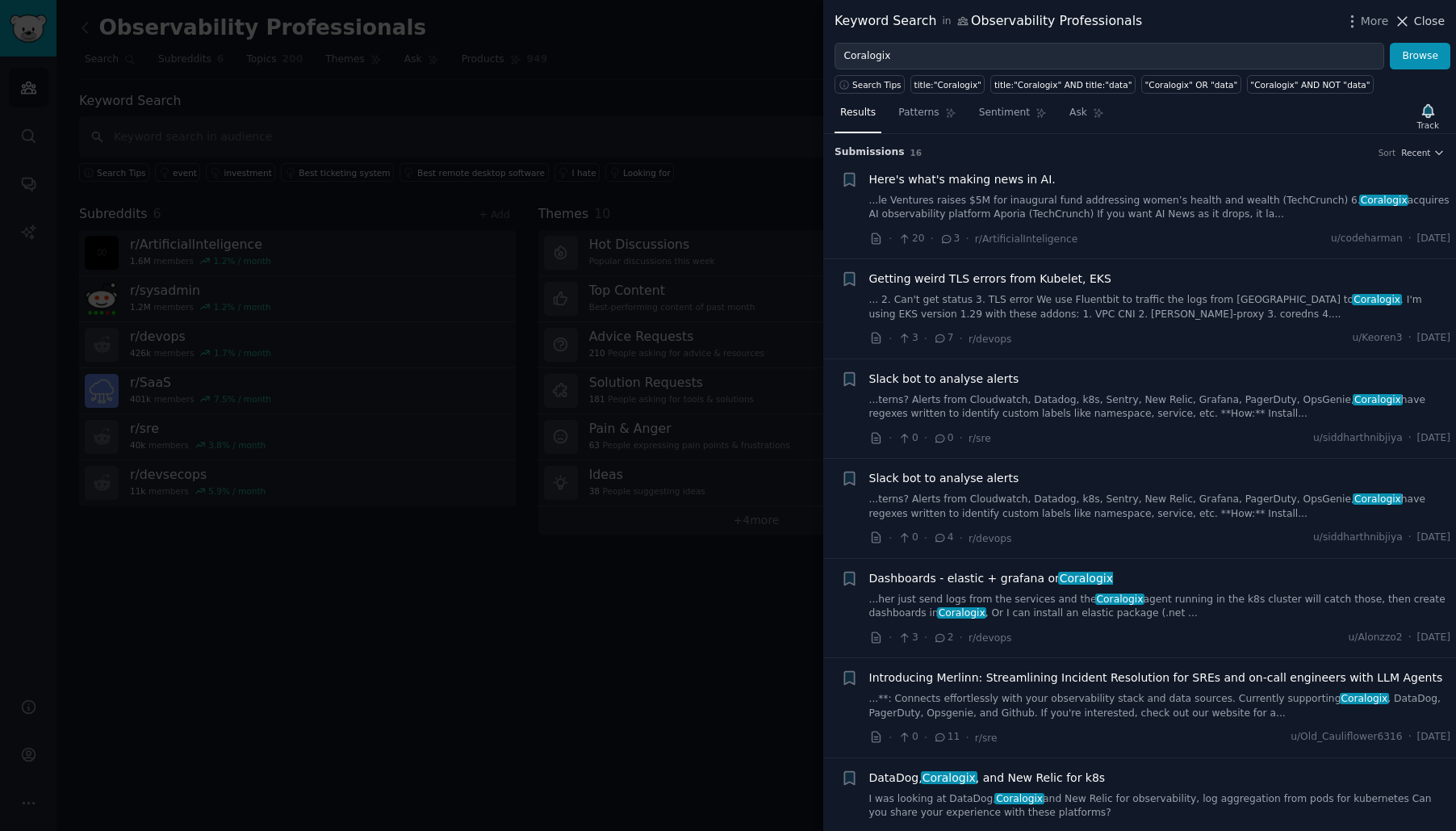
click at [1411, 24] on icon at bounding box center [1403, 21] width 17 height 17
